Goal: Information Seeking & Learning: Learn about a topic

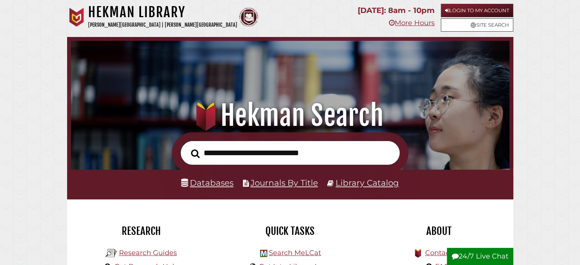
scroll to position [145, 435]
click at [201, 185] on link "Databases" at bounding box center [207, 183] width 52 height 10
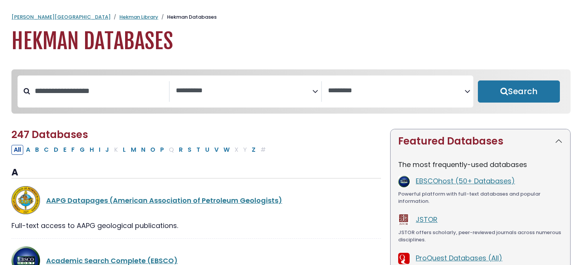
select select "Database Subject Filter"
select select "Database Vendors Filter"
click at [90, 90] on input "Search database by title or keyword" at bounding box center [99, 91] width 139 height 13
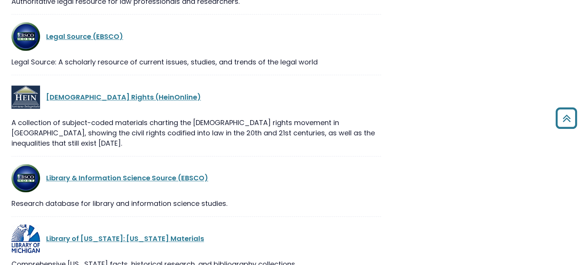
scroll to position [15560, 0]
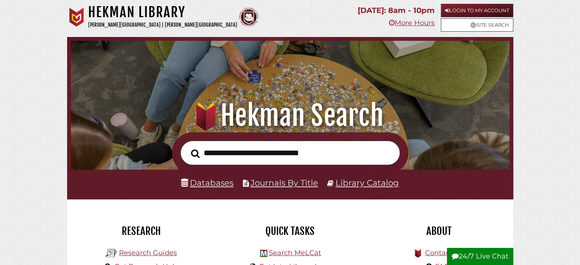
scroll to position [145, 435]
click at [213, 183] on link "Databases" at bounding box center [207, 183] width 52 height 10
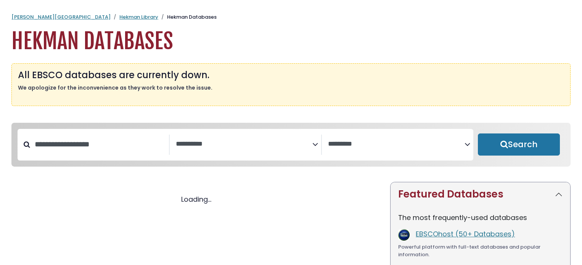
select select "Database Subject Filter"
select select "Database Vendors Filter"
select select "Database Subject Filter"
select select "Database Vendors Filter"
select select "Database Subject Filter"
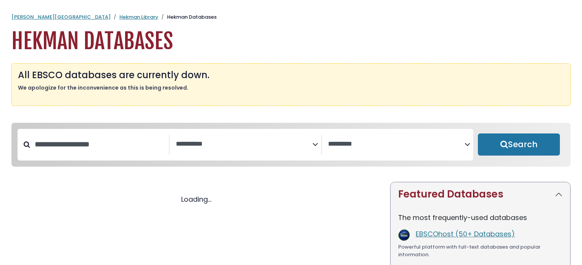
select select "Database Vendors Filter"
select select "Database Subject Filter"
select select "Database Vendors Filter"
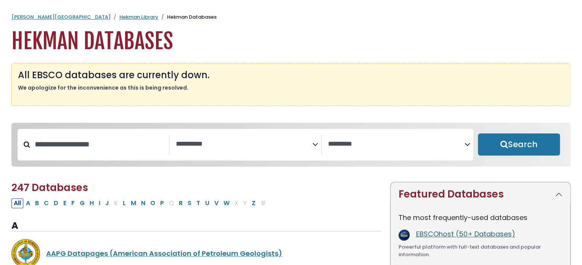
click at [429, 236] on link "EBSCOhost (50+ Databases)" at bounding box center [465, 234] width 99 height 10
